Goal: Transaction & Acquisition: Purchase product/service

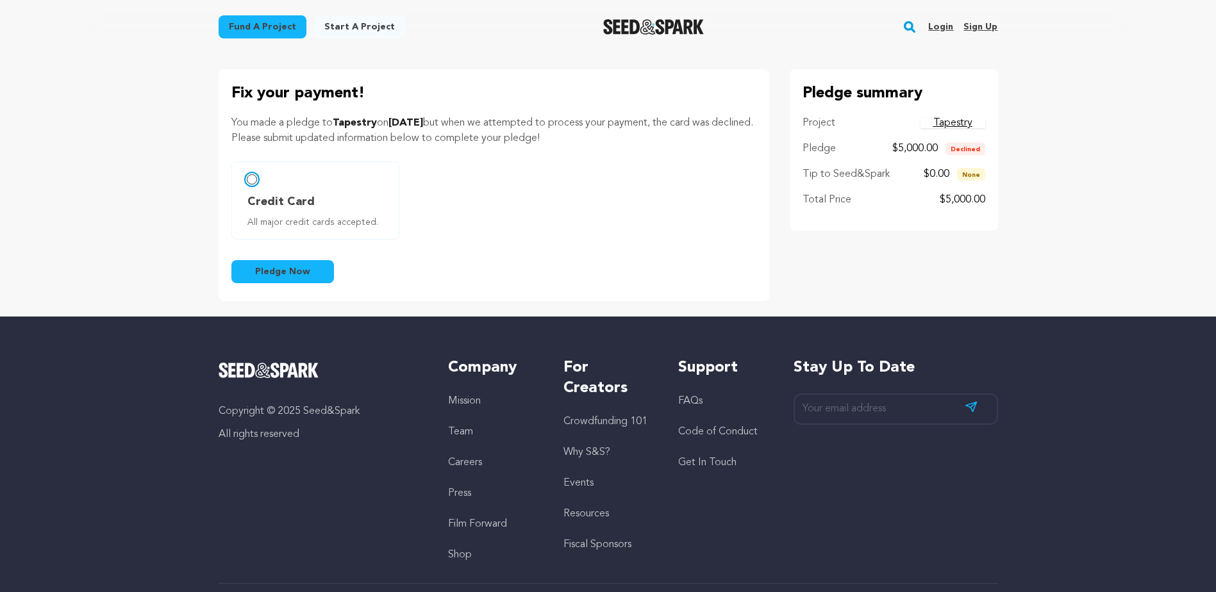
click at [251, 178] on input "Credit Card All major credit cards accepted." at bounding box center [252, 179] width 10 height 10
radio input "false"
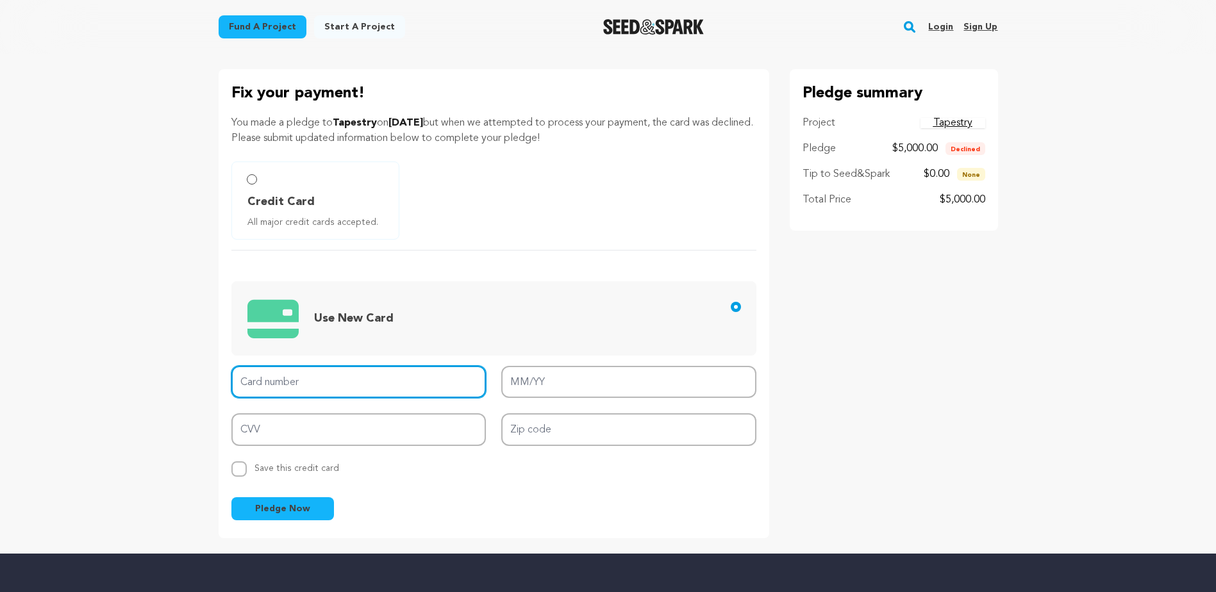
click at [276, 385] on input "Card number" at bounding box center [358, 382] width 255 height 33
type input "[CREDIT_CARD_NUMBER]"
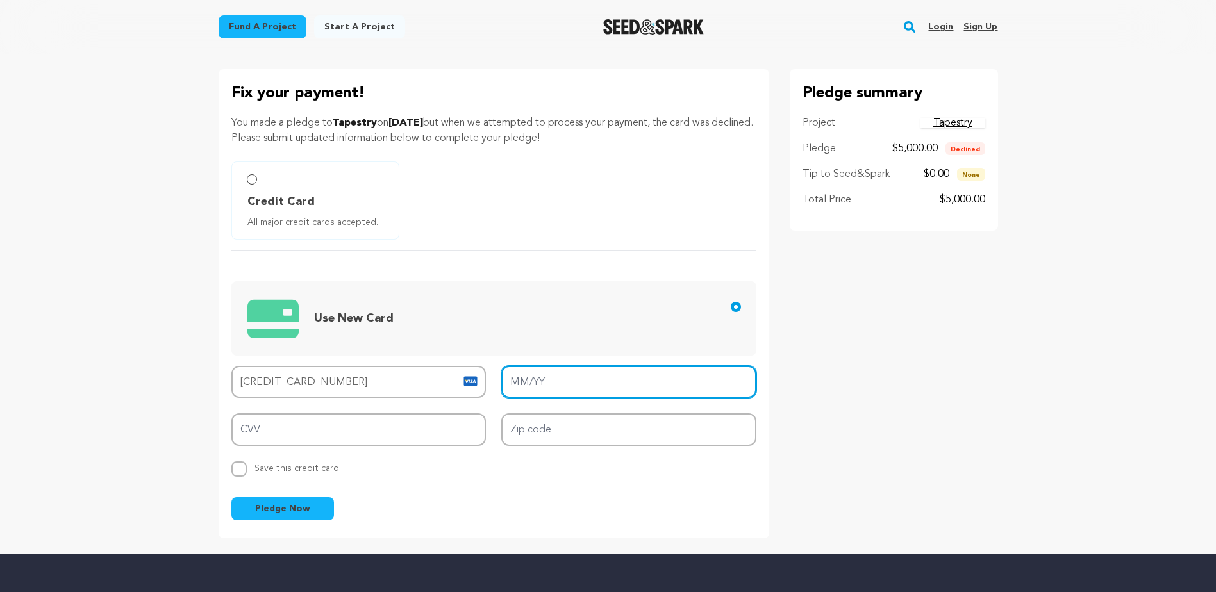
click at [522, 380] on input "MM/YY" at bounding box center [628, 382] width 255 height 33
type input "04/29"
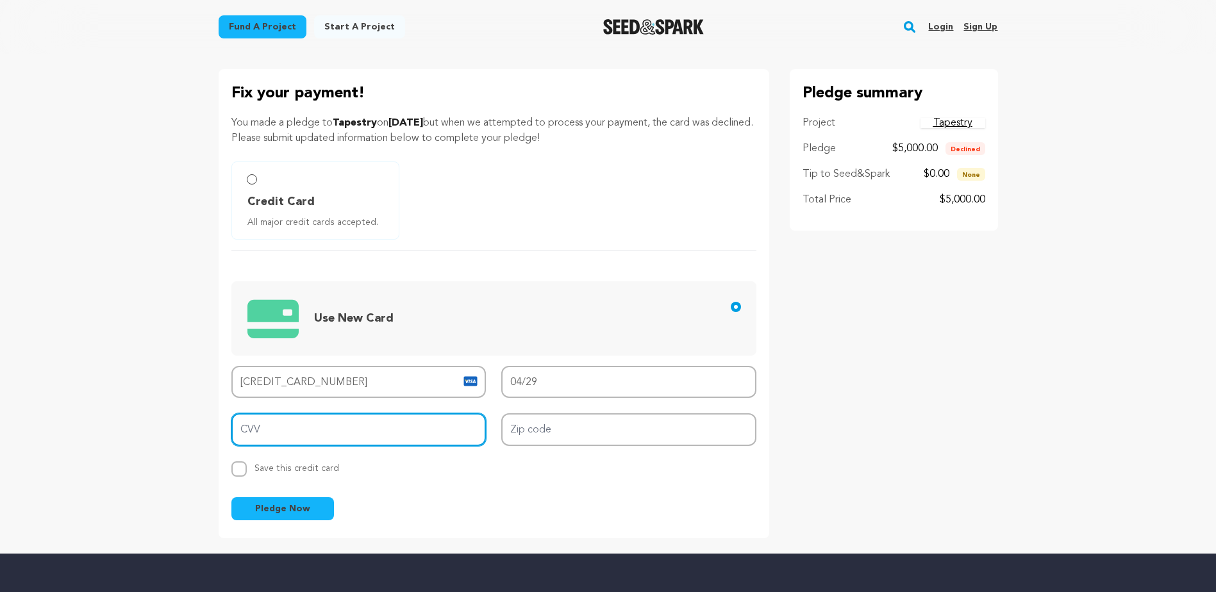
click at [278, 425] on input "CVV" at bounding box center [358, 430] width 255 height 33
type input "081"
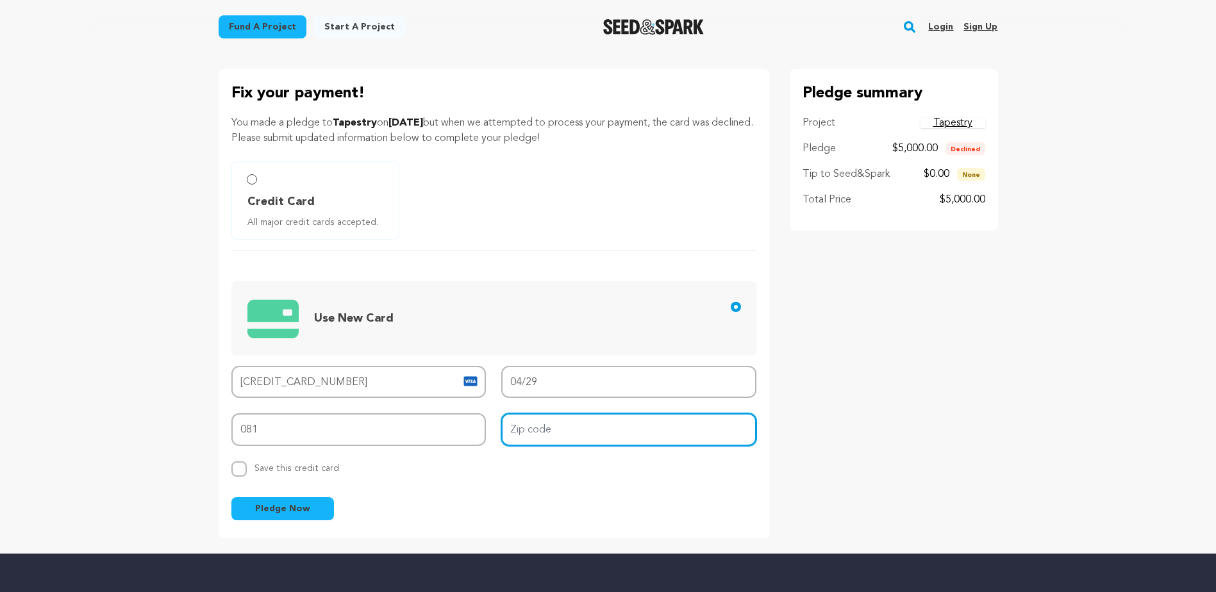
click at [517, 431] on input "Zip code" at bounding box center [628, 430] width 255 height 33
type input "29579"
click at [281, 512] on span "Pledge Now" at bounding box center [282, 509] width 55 height 13
